Goal: Use online tool/utility: Utilize a website feature to perform a specific function

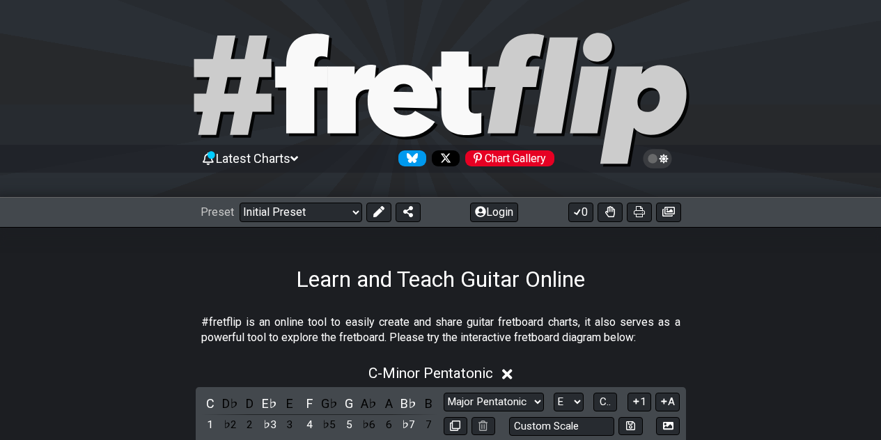
select select "Major Pentatonic"
select select "E"
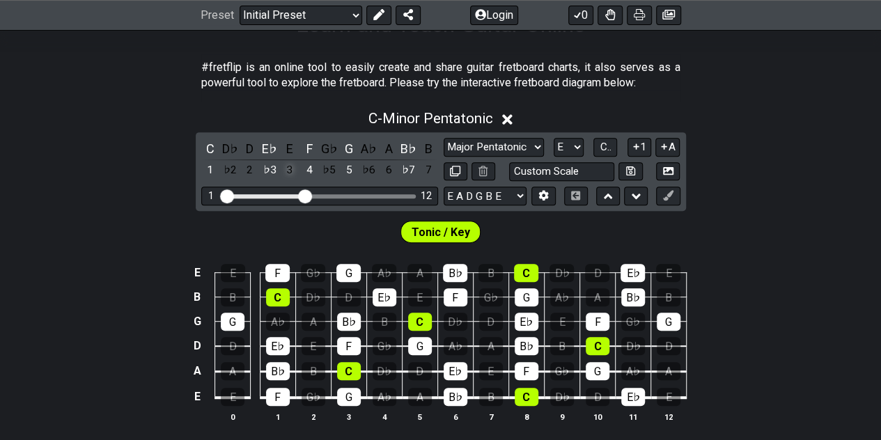
click at [287, 168] on div "3" at bounding box center [290, 170] width 18 height 19
select select "Minor Pentatonic"
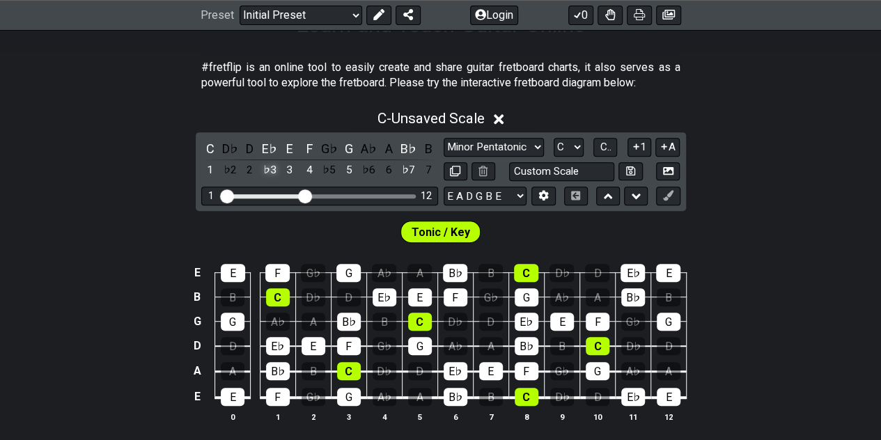
click at [269, 169] on div "♭3" at bounding box center [270, 170] width 18 height 19
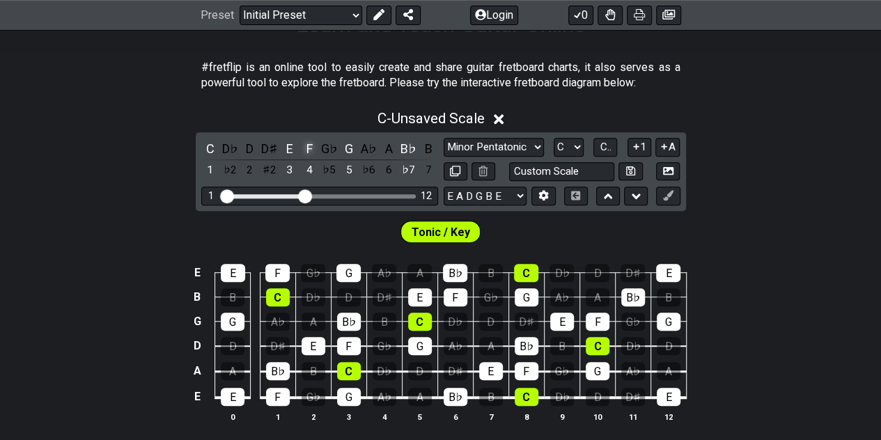
click at [311, 147] on div "F" at bounding box center [309, 148] width 18 height 19
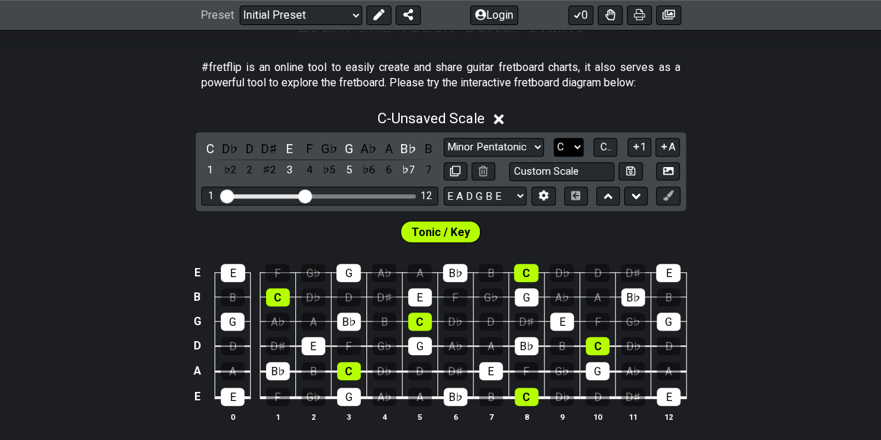
click at [576, 148] on select "A♭ A A♯ B♭ B C C♯ D♭ D D♯ E♭ E F F♯ G♭ G G♯" at bounding box center [569, 147] width 30 height 19
select select "E"
click at [554, 138] on select "A♭ A A♯ B♭ B C C♯ D♭ D D♯ E♭ E F F♯ G♭ G G♯" at bounding box center [569, 147] width 30 height 19
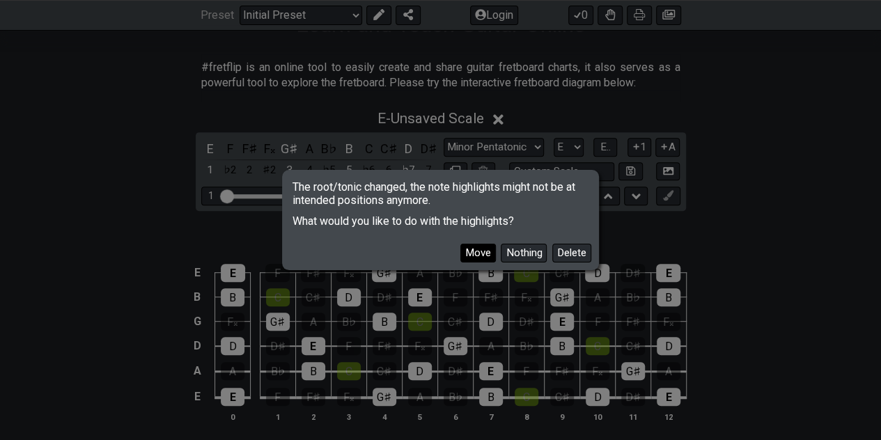
click at [478, 252] on button "Move" at bounding box center [479, 253] width 36 height 19
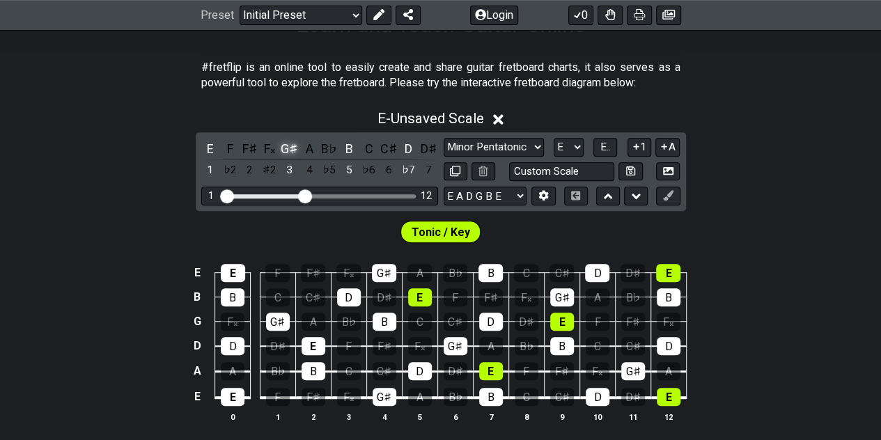
click at [288, 146] on div "G♯" at bounding box center [290, 148] width 18 height 19
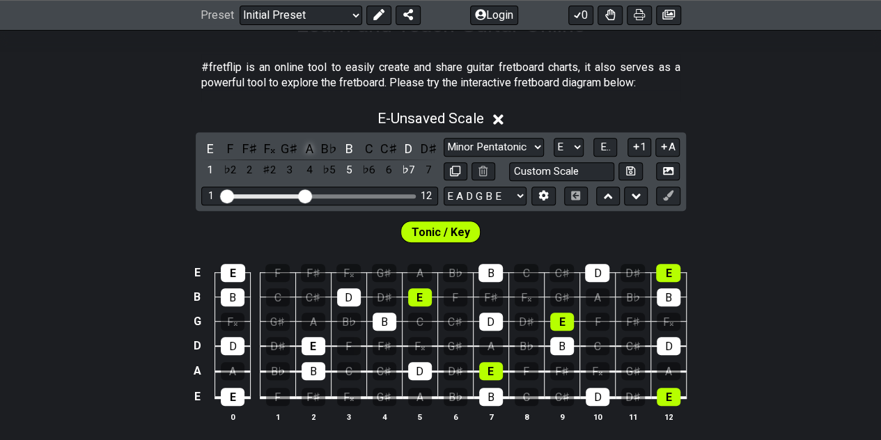
click at [308, 144] on div "A" at bounding box center [309, 148] width 18 height 19
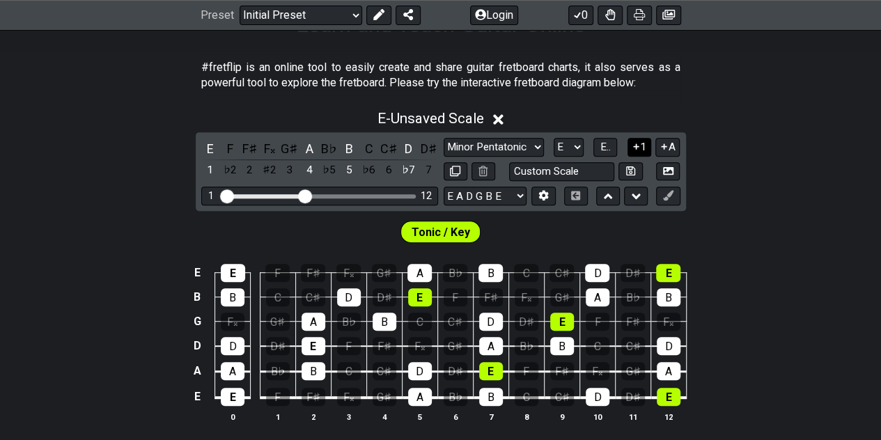
click at [638, 146] on icon at bounding box center [636, 147] width 6 height 6
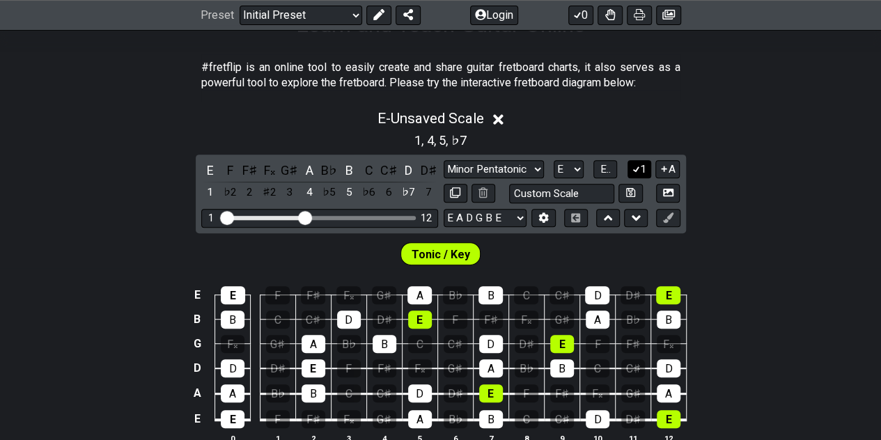
click at [638, 169] on icon at bounding box center [637, 170] width 8 height 6
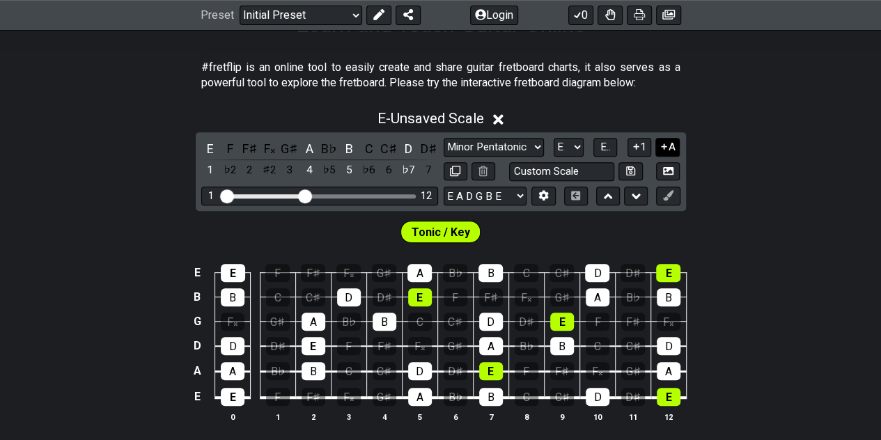
click at [672, 147] on button "A" at bounding box center [668, 147] width 24 height 19
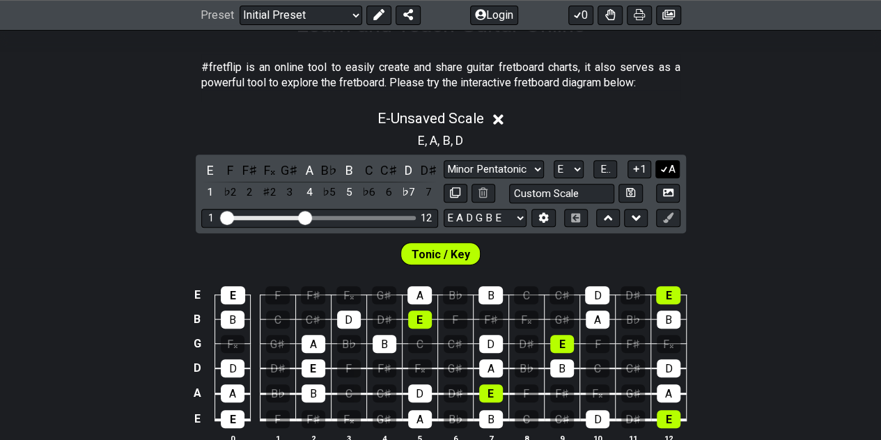
click at [670, 169] on button "A" at bounding box center [668, 169] width 24 height 19
